Goal: Information Seeking & Learning: Learn about a topic

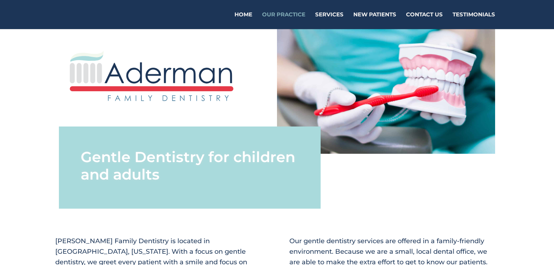
click at [279, 14] on link "Our Practice" at bounding box center [283, 20] width 43 height 17
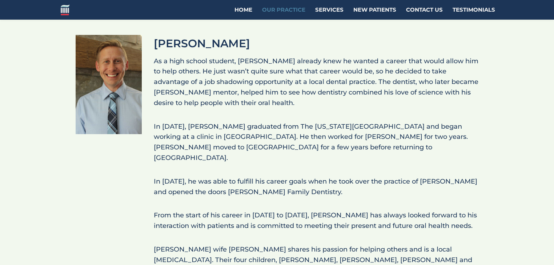
scroll to position [407, 0]
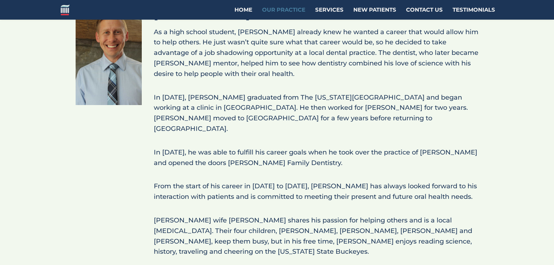
drag, startPoint x: 255, startPoint y: 144, endPoint x: 364, endPoint y: 153, distance: 109.5
click at [365, 155] on p "In [DATE], he was able to fulfill his career goals when he took over the practi…" at bounding box center [316, 161] width 325 height 28
click at [364, 153] on p "In [DATE], he was able to fulfill his career goals when he took over the practi…" at bounding box center [316, 161] width 325 height 28
drag, startPoint x: 245, startPoint y: 139, endPoint x: 357, endPoint y: 154, distance: 113.5
click at [357, 154] on p "In [DATE], he was able to fulfill his career goals when he took over the practi…" at bounding box center [316, 161] width 325 height 28
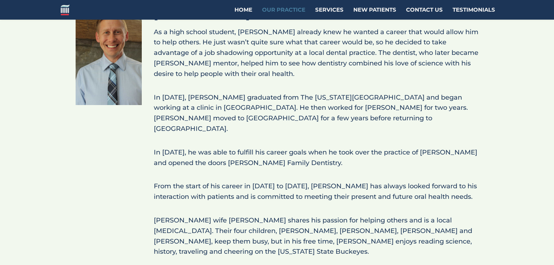
drag, startPoint x: 327, startPoint y: 153, endPoint x: 315, endPoint y: 152, distance: 12.1
click at [326, 153] on p "In [DATE], he was able to fulfill his career goals when he took over the practi…" at bounding box center [316, 161] width 325 height 28
click at [244, 147] on p "In [DATE], he was able to fulfill his career goals when he took over the practi…" at bounding box center [316, 161] width 325 height 28
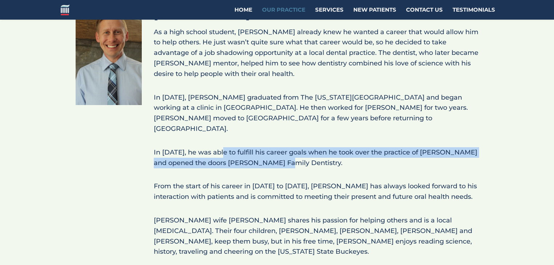
drag, startPoint x: 223, startPoint y: 138, endPoint x: 287, endPoint y: 148, distance: 64.5
click at [287, 148] on p "In [DATE], he was able to fulfill his career goals when he took over the practi…" at bounding box center [316, 161] width 325 height 28
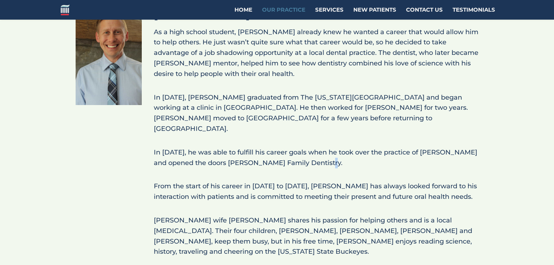
click at [331, 162] on p "In [DATE], he was able to fulfill his career goals when he took over the practi…" at bounding box center [316, 161] width 325 height 28
click at [289, 147] on p "In [DATE], he was able to fulfill his career goals when he took over the practi…" at bounding box center [316, 161] width 325 height 28
drag, startPoint x: 442, startPoint y: 142, endPoint x: 174, endPoint y: 155, distance: 268.5
click at [174, 155] on p "In [DATE], he was able to fulfill his career goals when he took over the practi…" at bounding box center [316, 161] width 325 height 28
click at [442, 147] on p "In [DATE], he was able to fulfill his career goals when he took over the practi…" at bounding box center [316, 161] width 325 height 28
